Goal: Information Seeking & Learning: Check status

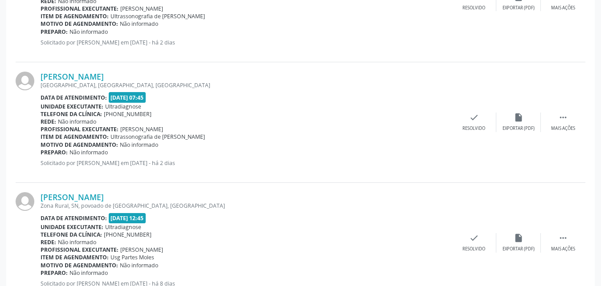
scroll to position [1830, 0]
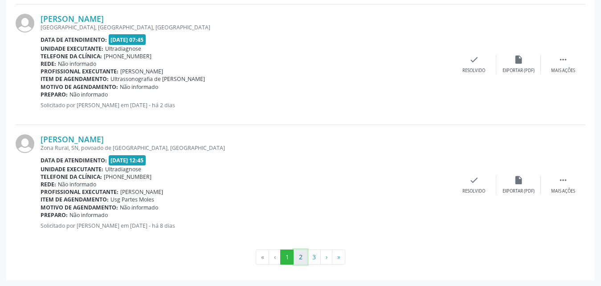
click at [299, 257] on button "2" at bounding box center [301, 257] width 14 height 15
click at [316, 259] on button "3" at bounding box center [314, 257] width 14 height 15
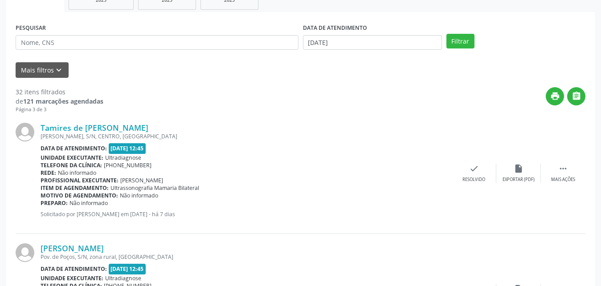
scroll to position [242, 0]
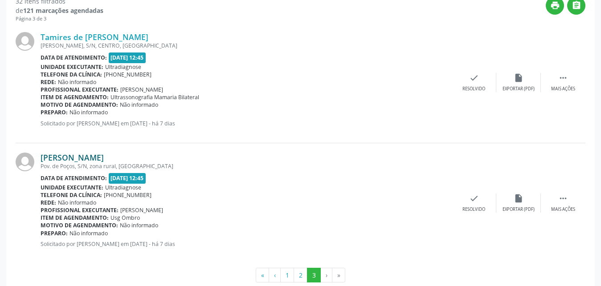
click at [88, 160] on link "[PERSON_NAME]" at bounding box center [72, 158] width 63 height 10
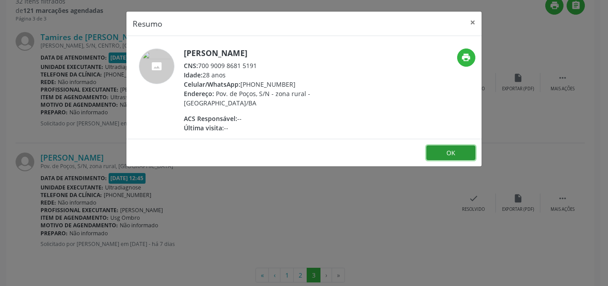
click at [444, 156] on button "OK" at bounding box center [451, 153] width 49 height 15
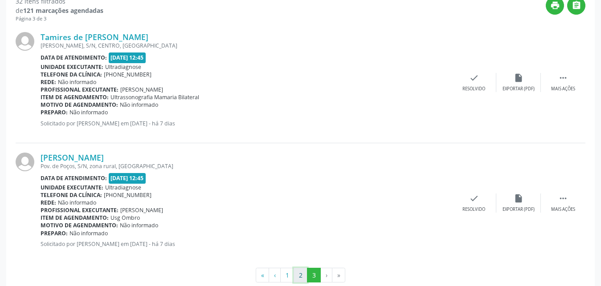
click at [300, 280] on button "2" at bounding box center [301, 275] width 14 height 15
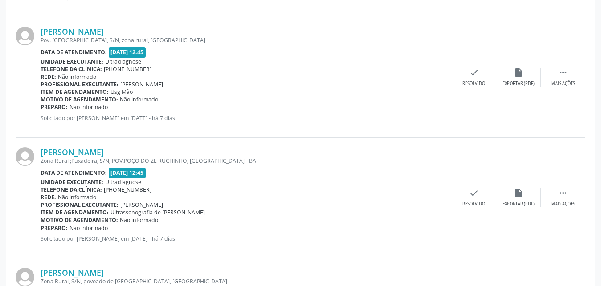
scroll to position [1579, 0]
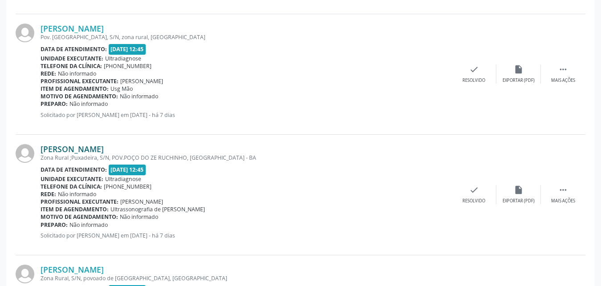
click at [56, 147] on link "[PERSON_NAME]" at bounding box center [72, 149] width 63 height 10
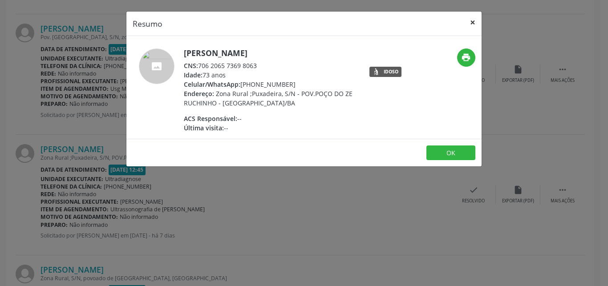
click at [473, 22] on button "×" at bounding box center [473, 23] width 18 height 22
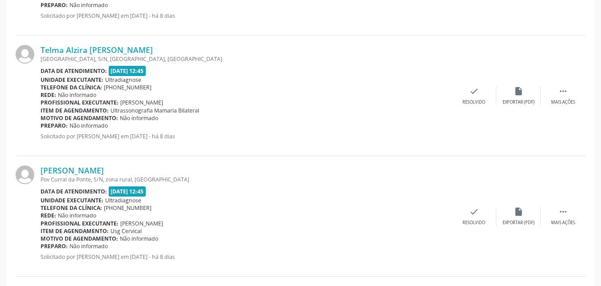
scroll to position [853, 0]
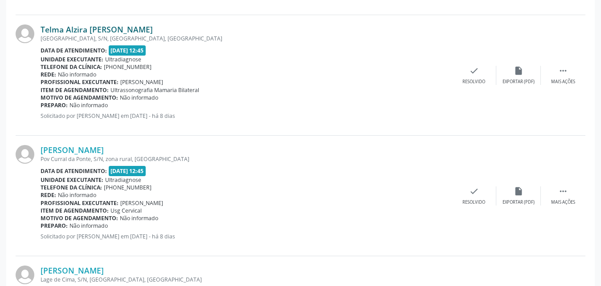
click at [72, 29] on link "Telma Alzira [PERSON_NAME]" at bounding box center [97, 29] width 112 height 10
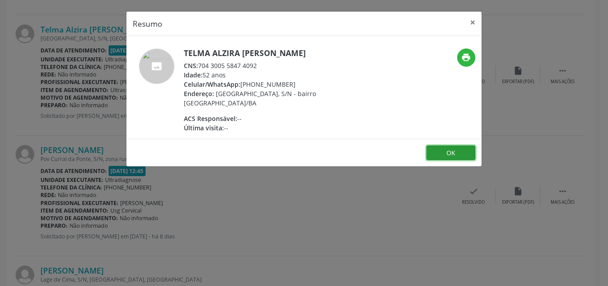
click at [452, 156] on button "OK" at bounding box center [451, 153] width 49 height 15
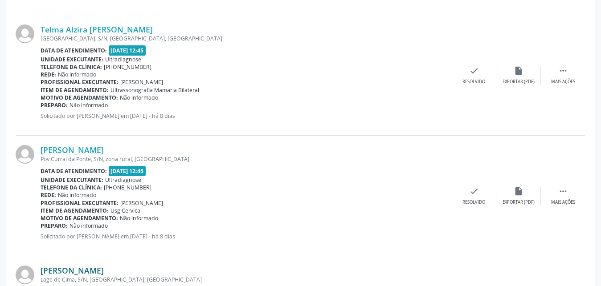
click at [104, 275] on link "[PERSON_NAME]" at bounding box center [72, 271] width 63 height 10
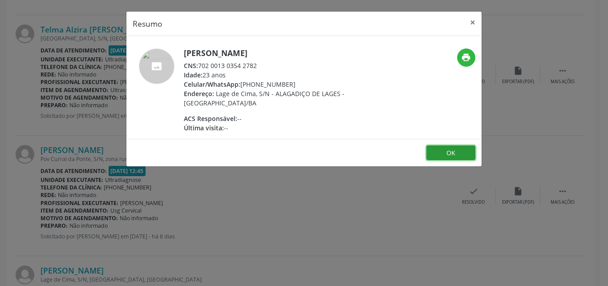
click at [448, 150] on button "OK" at bounding box center [451, 153] width 49 height 15
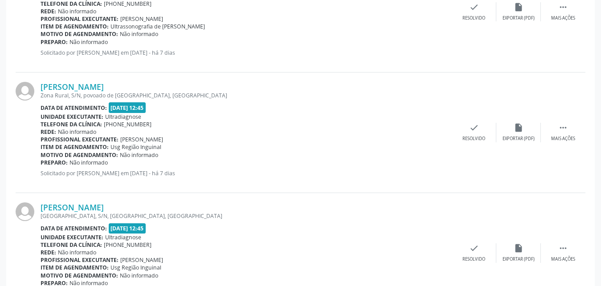
scroll to position [1830, 0]
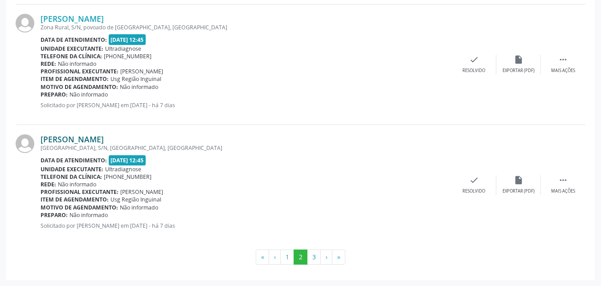
click at [73, 138] on link "[PERSON_NAME]" at bounding box center [72, 140] width 63 height 10
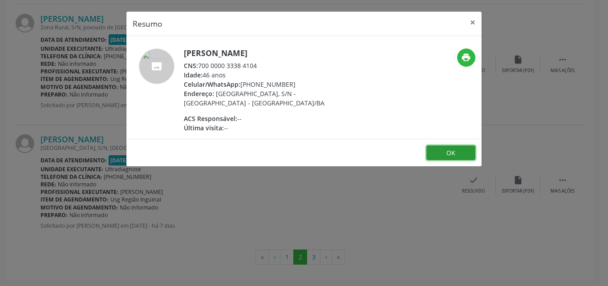
click at [449, 153] on button "OK" at bounding box center [451, 153] width 49 height 15
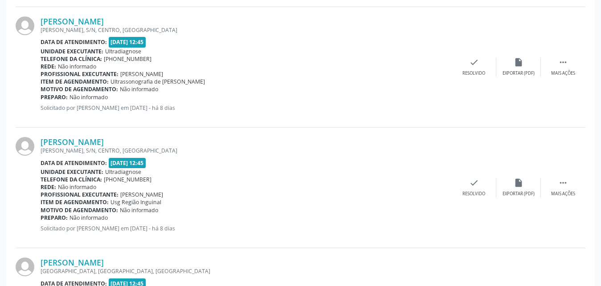
scroll to position [389, 0]
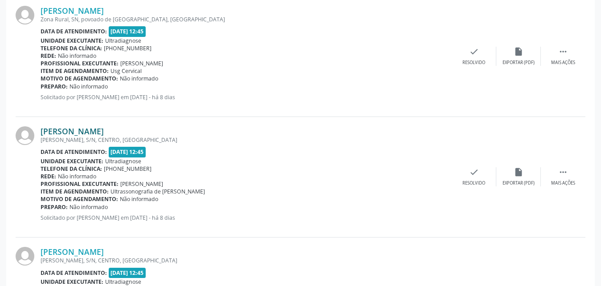
click at [86, 132] on link "[PERSON_NAME]" at bounding box center [72, 132] width 63 height 10
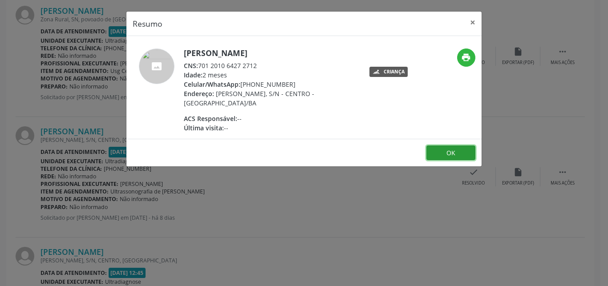
click at [450, 155] on button "OK" at bounding box center [451, 153] width 49 height 15
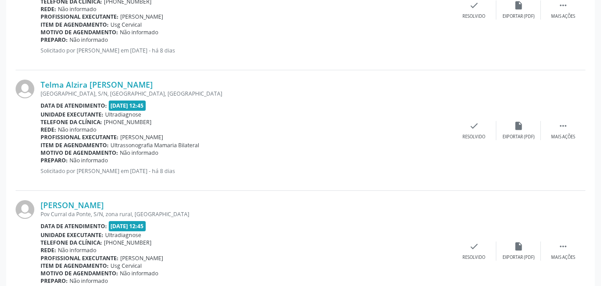
scroll to position [843, 0]
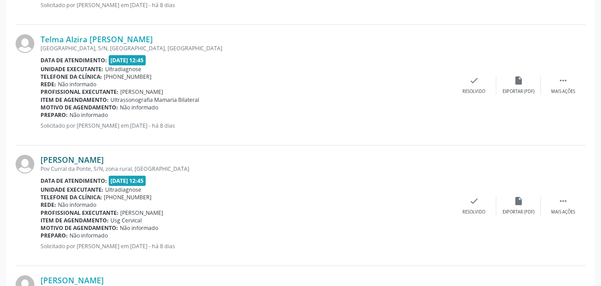
click at [98, 160] on link "[PERSON_NAME]" at bounding box center [72, 160] width 63 height 10
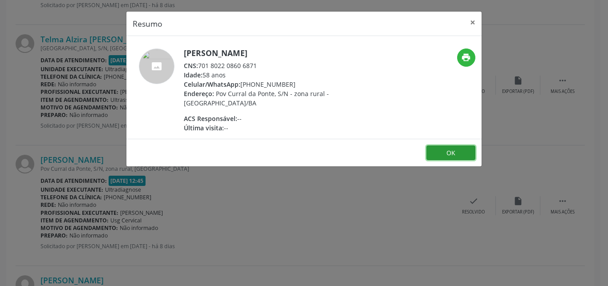
click at [457, 156] on button "OK" at bounding box center [451, 153] width 49 height 15
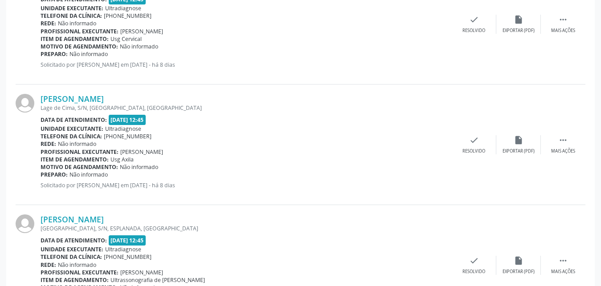
scroll to position [1035, 0]
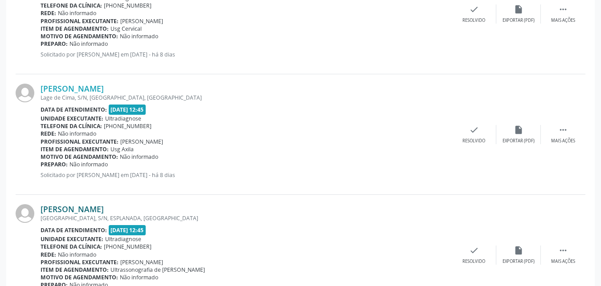
click at [79, 211] on link "[PERSON_NAME]" at bounding box center [72, 209] width 63 height 10
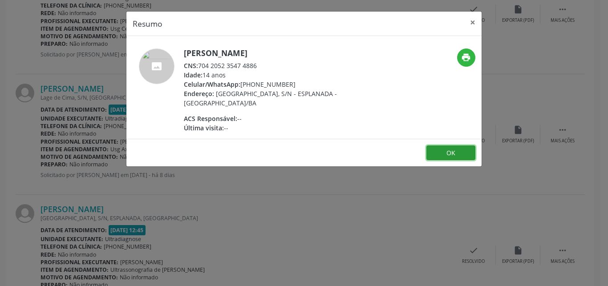
click at [461, 149] on button "OK" at bounding box center [451, 153] width 49 height 15
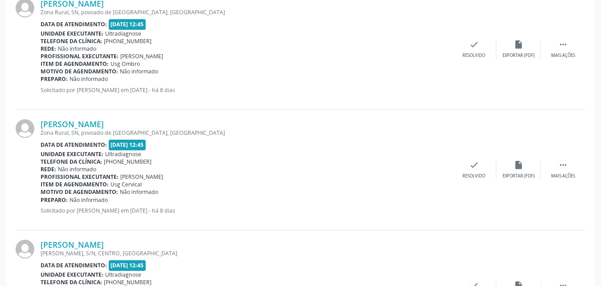
scroll to position [65, 0]
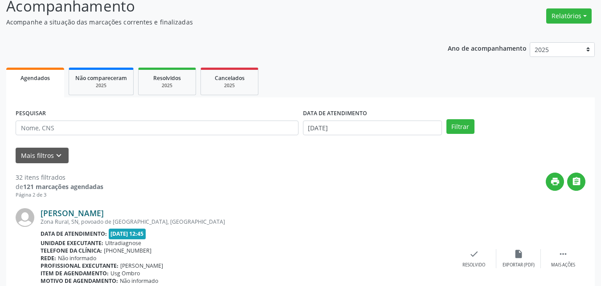
click at [104, 215] on link "[PERSON_NAME]" at bounding box center [72, 213] width 63 height 10
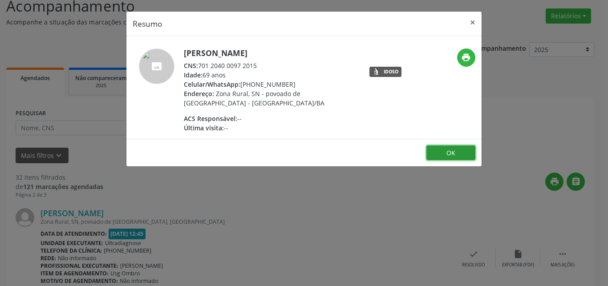
click at [456, 153] on button "OK" at bounding box center [451, 153] width 49 height 15
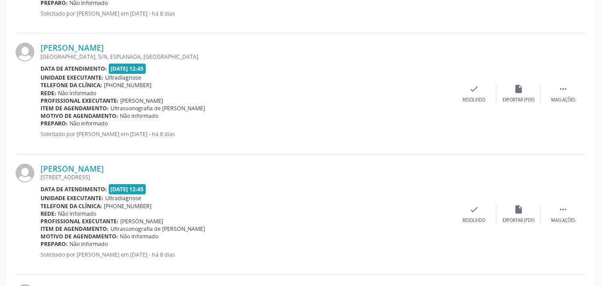
scroll to position [1204, 0]
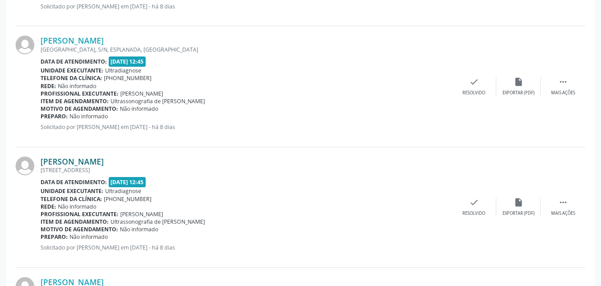
click at [93, 161] on link "[PERSON_NAME]" at bounding box center [72, 162] width 63 height 10
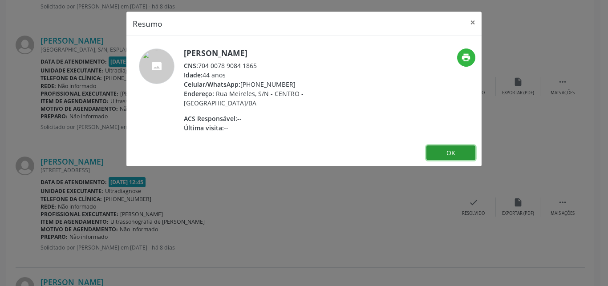
click at [433, 151] on button "OK" at bounding box center [451, 153] width 49 height 15
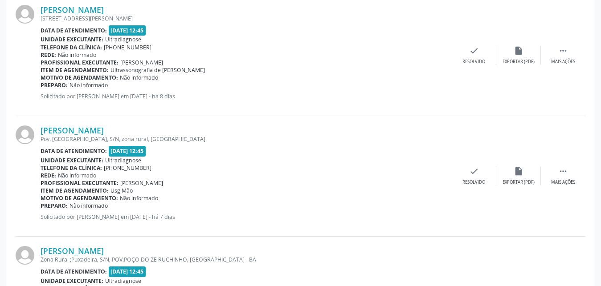
scroll to position [1522, 0]
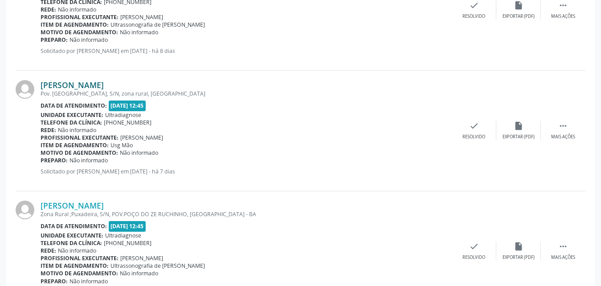
click at [83, 87] on link "[PERSON_NAME]" at bounding box center [72, 85] width 63 height 10
click at [86, 88] on link "[PERSON_NAME]" at bounding box center [72, 85] width 63 height 10
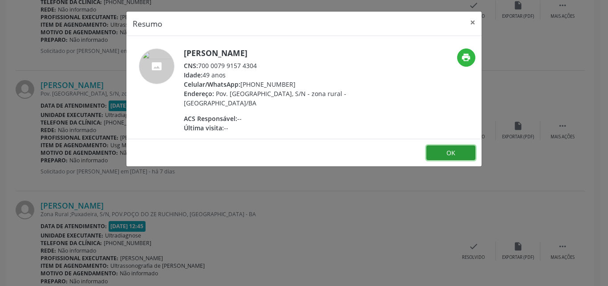
click at [452, 155] on button "OK" at bounding box center [451, 153] width 49 height 15
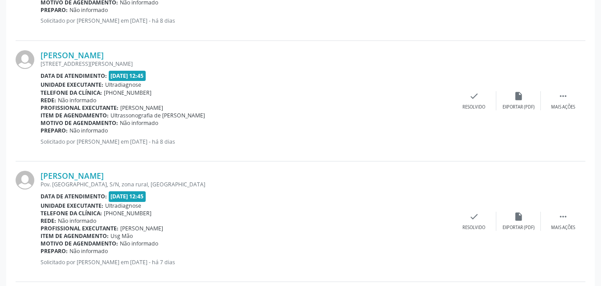
scroll to position [1386, 0]
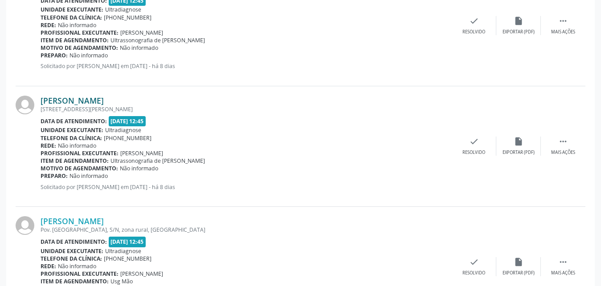
click at [61, 102] on link "[PERSON_NAME]" at bounding box center [72, 101] width 63 height 10
click at [85, 100] on link "[PERSON_NAME]" at bounding box center [72, 101] width 63 height 10
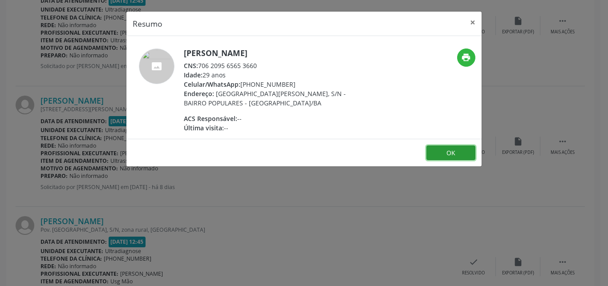
click at [437, 152] on button "OK" at bounding box center [451, 153] width 49 height 15
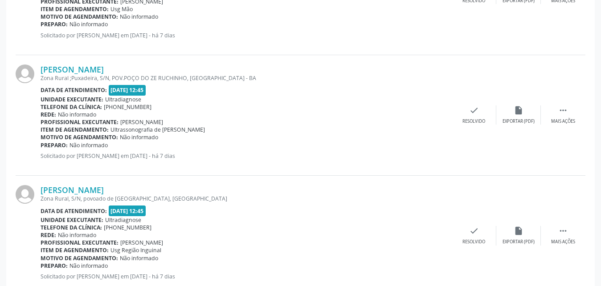
scroll to position [1704, 0]
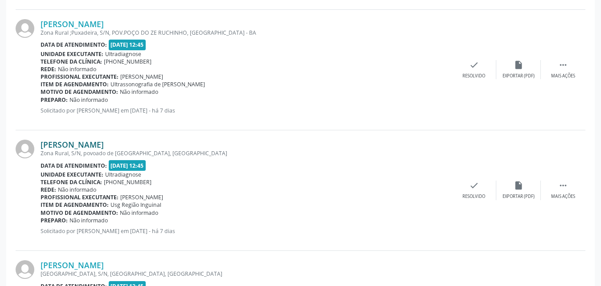
click at [68, 143] on link "[PERSON_NAME]" at bounding box center [72, 145] width 63 height 10
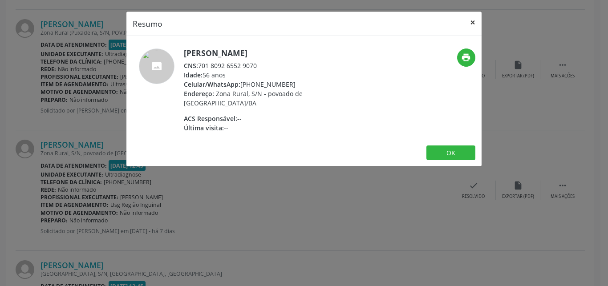
click at [476, 22] on button "×" at bounding box center [473, 23] width 18 height 22
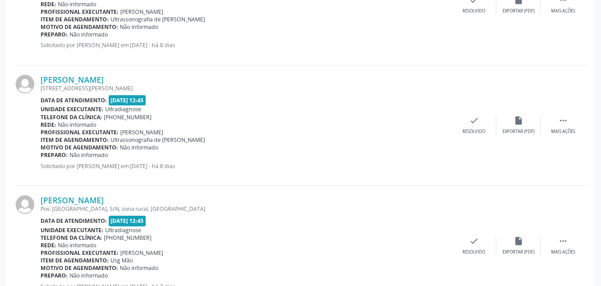
scroll to position [1830, 0]
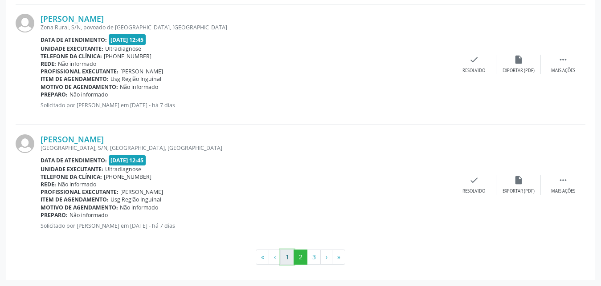
click at [283, 261] on button "1" at bounding box center [287, 257] width 14 height 15
click at [298, 259] on button "2" at bounding box center [301, 257] width 14 height 15
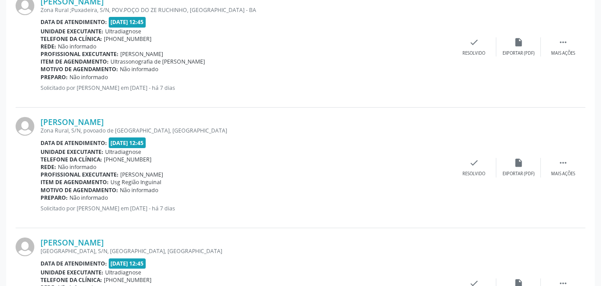
scroll to position [1747, 0]
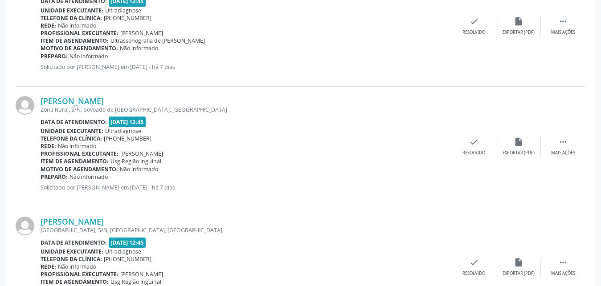
click at [412, 112] on div "Zona Rural, S/N, povoado de [GEOGRAPHIC_DATA], [GEOGRAPHIC_DATA]" at bounding box center [246, 110] width 411 height 8
click at [375, 130] on div "Unidade executante: Ultradiagnose" at bounding box center [246, 131] width 411 height 8
